Goal: Book appointment/travel/reservation

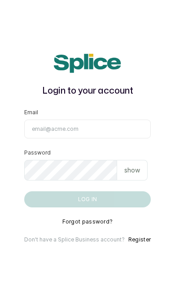
type input "[EMAIL_ADDRESS][DOMAIN_NAME]"
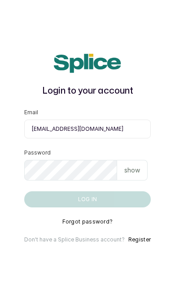
click at [87, 208] on button "Log in" at bounding box center [87, 199] width 126 height 16
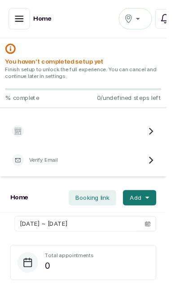
scroll to position [1, 0]
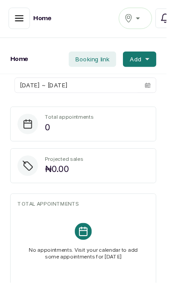
click at [15, 37] on div "Home Ikotun Notifications" at bounding box center [87, 19] width 175 height 41
click at [19, 25] on button "button" at bounding box center [20, 19] width 22 height 22
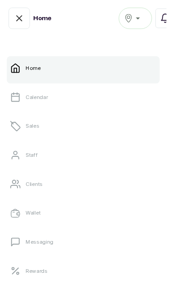
click at [27, 104] on p "Calendar" at bounding box center [38, 102] width 23 height 7
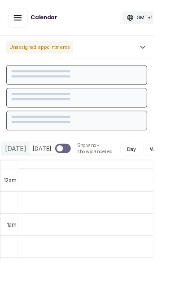
scroll to position [302, 0]
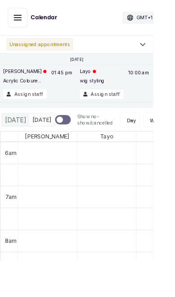
click at [53, 287] on td at bounding box center [155, 274] width 269 height 25
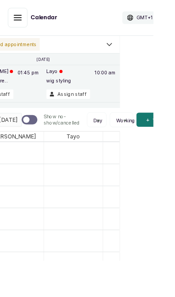
scroll to position [0, 38]
click at [165, 145] on button "Add +" at bounding box center [171, 137] width 30 height 16
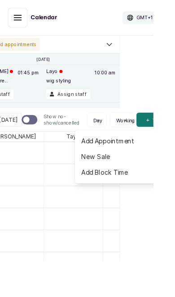
click at [131, 166] on span "Add Appointment" at bounding box center [135, 161] width 86 height 11
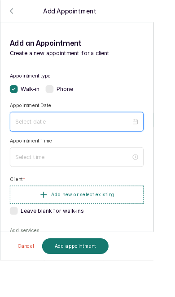
click at [149, 137] on input at bounding box center [83, 139] width 132 height 10
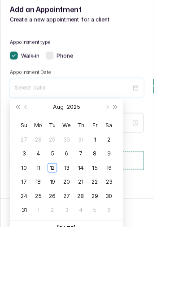
type input "2025/08/12"
click at [61, 224] on div "12" at bounding box center [59, 229] width 11 height 11
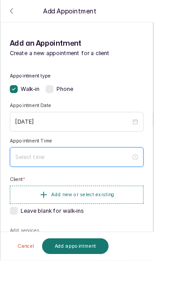
click at [149, 178] on input at bounding box center [83, 179] width 132 height 10
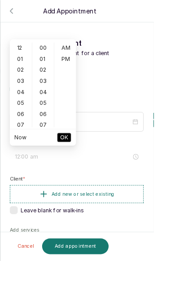
click at [23, 55] on div "12" at bounding box center [24, 54] width 22 height 13
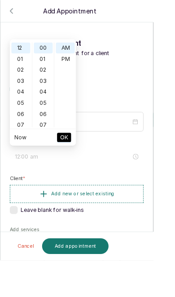
type input "12:00 pm"
click at [78, 68] on div "PM" at bounding box center [75, 67] width 22 height 13
click at [72, 158] on span "OK" at bounding box center [73, 156] width 9 height 17
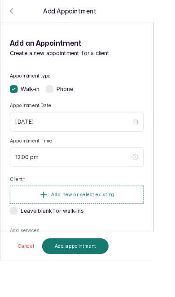
click at [106, 221] on span "Add new or select existing" at bounding box center [95, 222] width 72 height 7
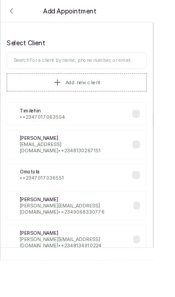
click at [152, 130] on div "Ti Timilehin • +234 7017063554" at bounding box center [88, 130] width 160 height 26
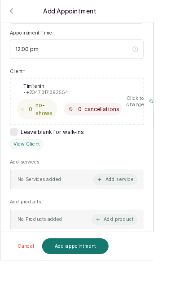
click at [156, 205] on button "Add service" at bounding box center [131, 205] width 50 height 12
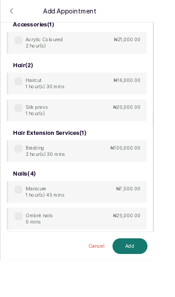
scroll to position [36, 0]
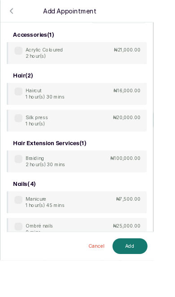
click at [30, 61] on p "2 hour(s)" at bounding box center [50, 64] width 43 height 7
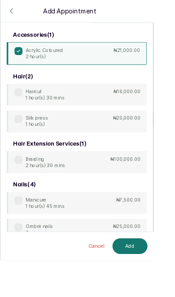
click at [168, 290] on button "Add" at bounding box center [148, 281] width 40 height 18
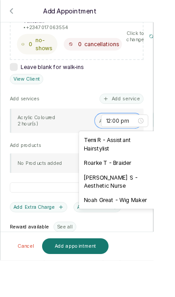
scroll to position [0, 14]
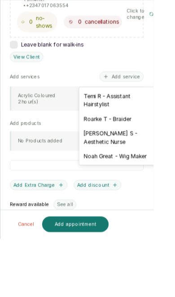
click at [145, 126] on div "Temi R - Assistant Hairstylist" at bounding box center [135, 139] width 90 height 26
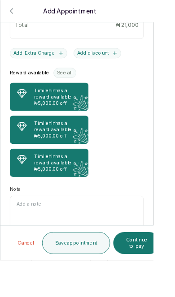
scroll to position [436, 0]
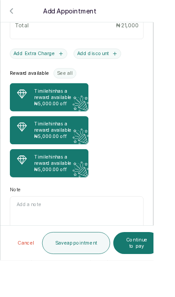
click at [90, 290] on button "Save appointment" at bounding box center [87, 277] width 78 height 25
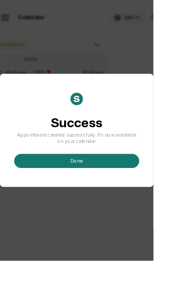
click at [112, 192] on button "done" at bounding box center [87, 184] width 143 height 16
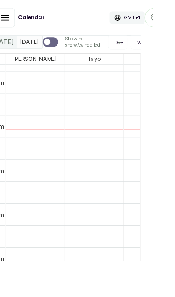
scroll to position [0, 0]
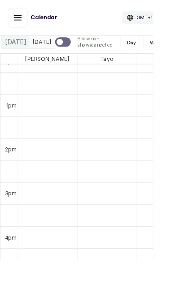
click at [15, 53] on span "Today" at bounding box center [18, 48] width 24 height 11
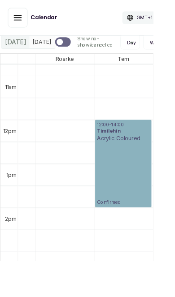
click at [139, 212] on link "12:00 - 14:00 Timilehin Acrylic Coloured Confirmed" at bounding box center [140, 187] width 65 height 100
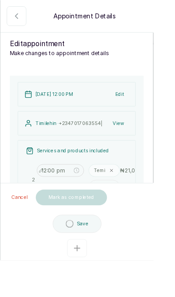
click at [4, 25] on div "Appointment Details" at bounding box center [87, 18] width 175 height 37
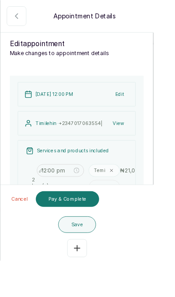
click at [9, 21] on button "Show no-show/cancelled" at bounding box center [19, 18] width 22 height 22
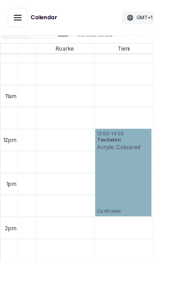
click at [131, 182] on link "12:00 - 14:00 Timilehin Acrylic Coloured Confirmed" at bounding box center [140, 197] width 65 height 100
